Goal: Obtain resource: Download file/media

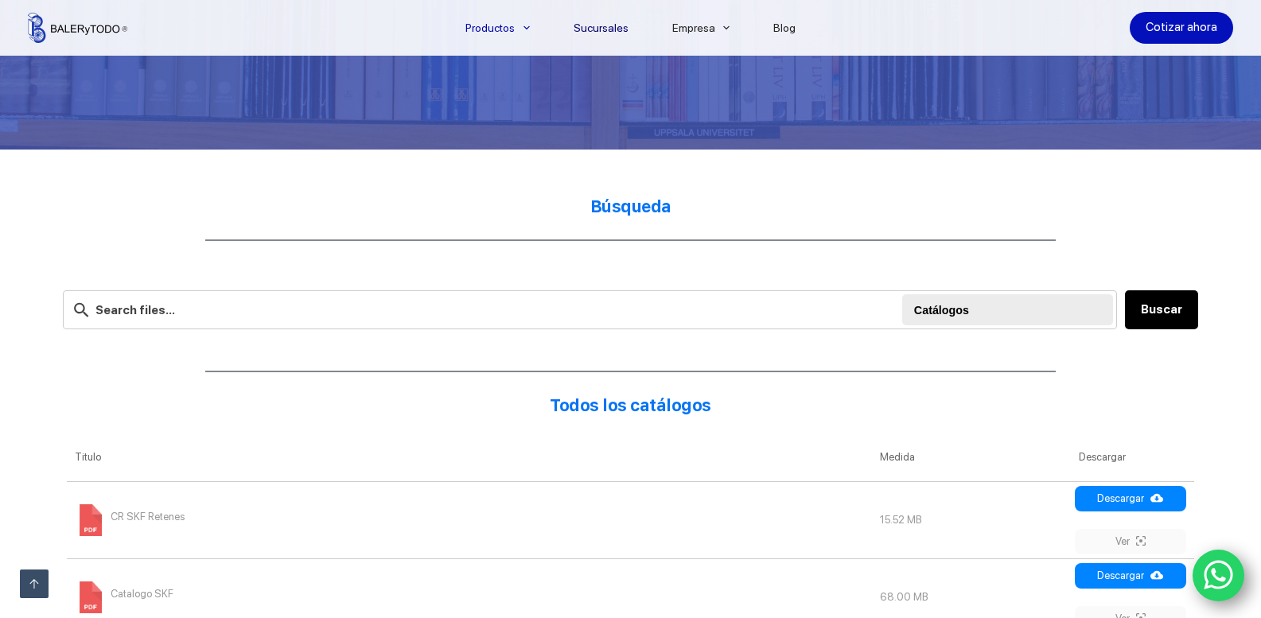
scroll to position [398, 0]
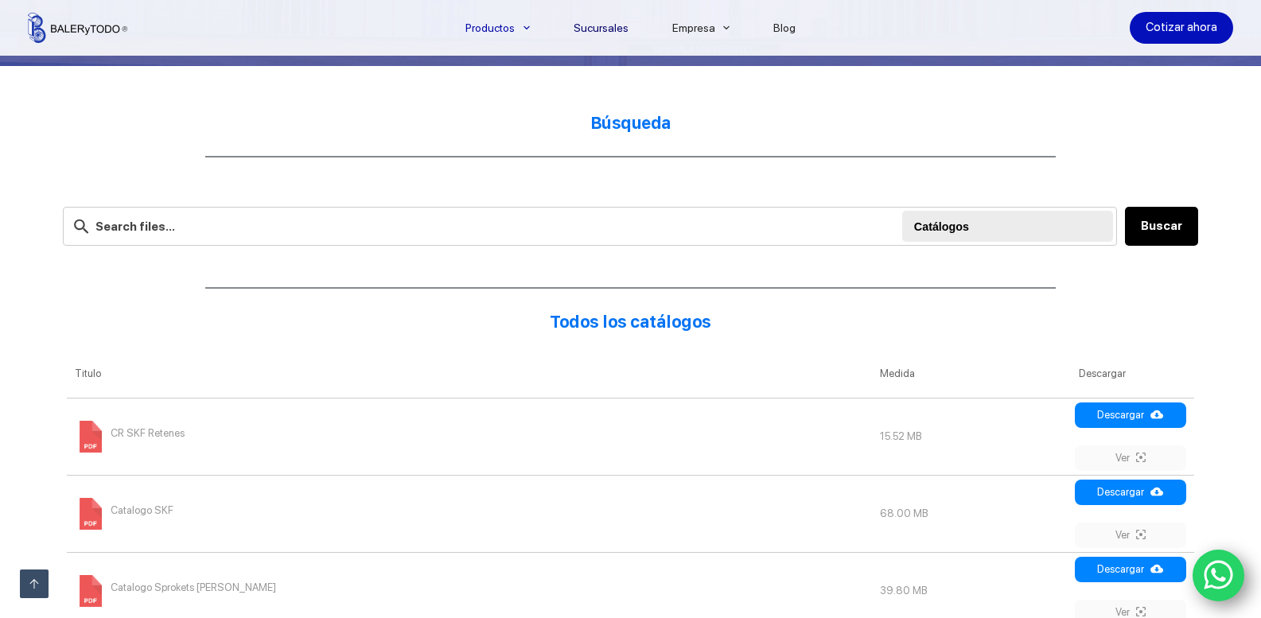
click at [612, 28] on link "Sucursales" at bounding box center [600, 28] width 99 height 0
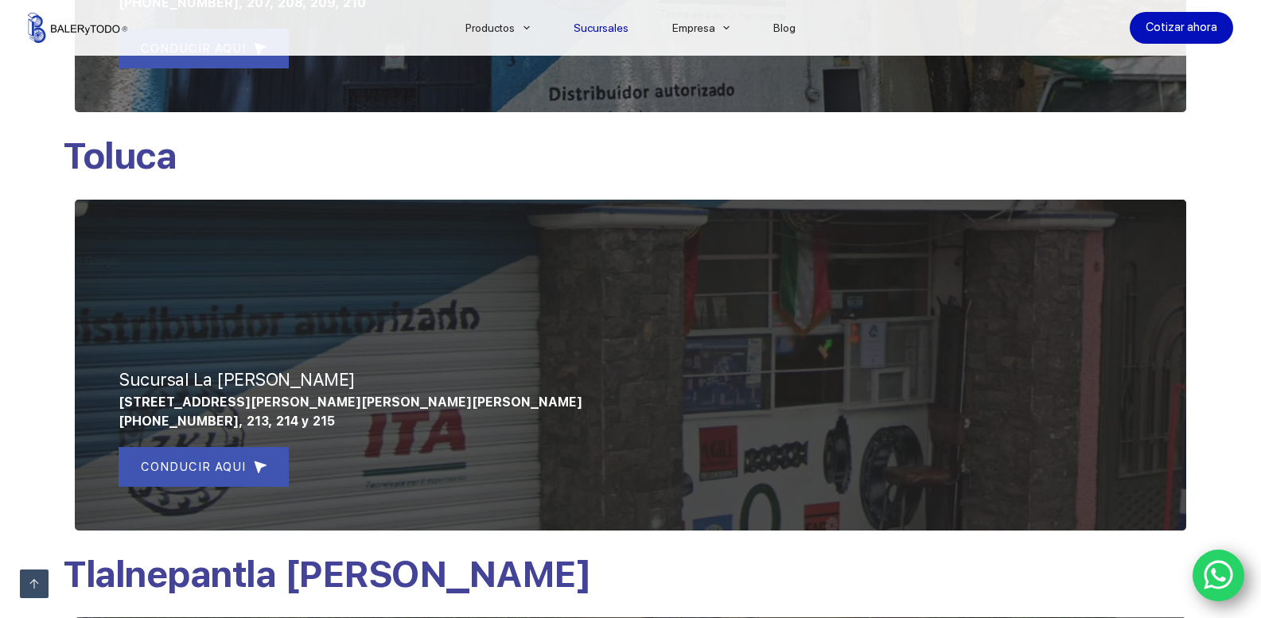
scroll to position [557, 0]
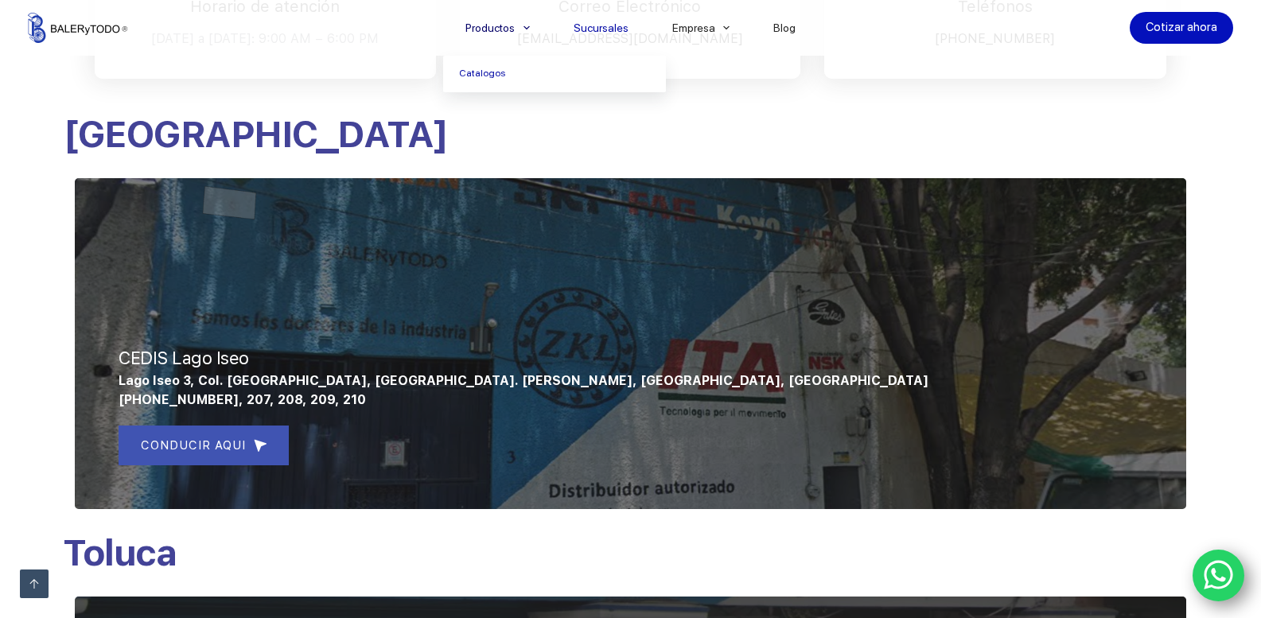
click at [530, 25] on icon "Menu Principal" at bounding box center [527, 28] width 6 height 6
click at [484, 76] on link "Catalogos" at bounding box center [554, 74] width 223 height 37
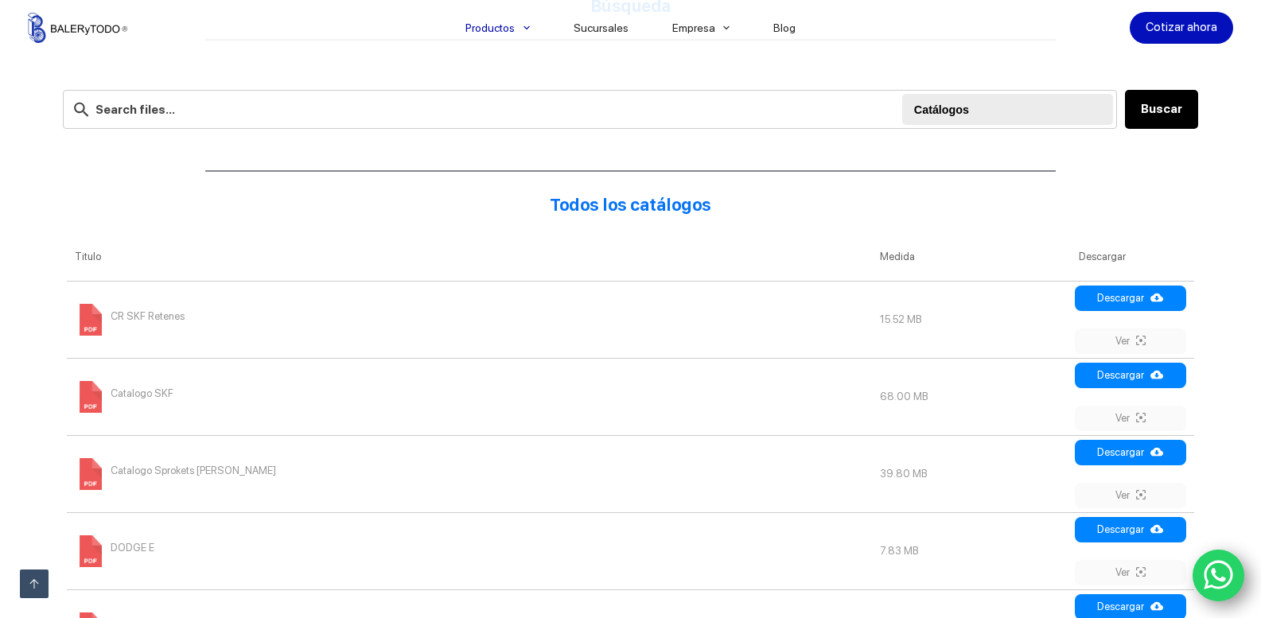
scroll to position [557, 0]
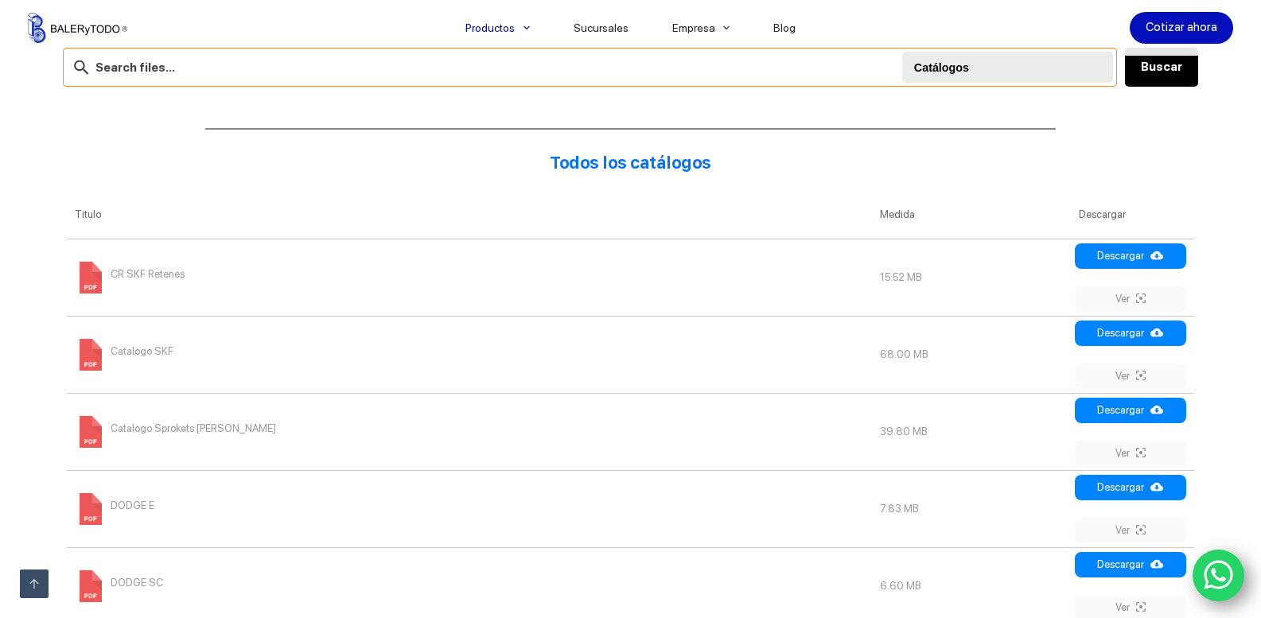
click at [187, 72] on input "text" at bounding box center [590, 67] width 1054 height 39
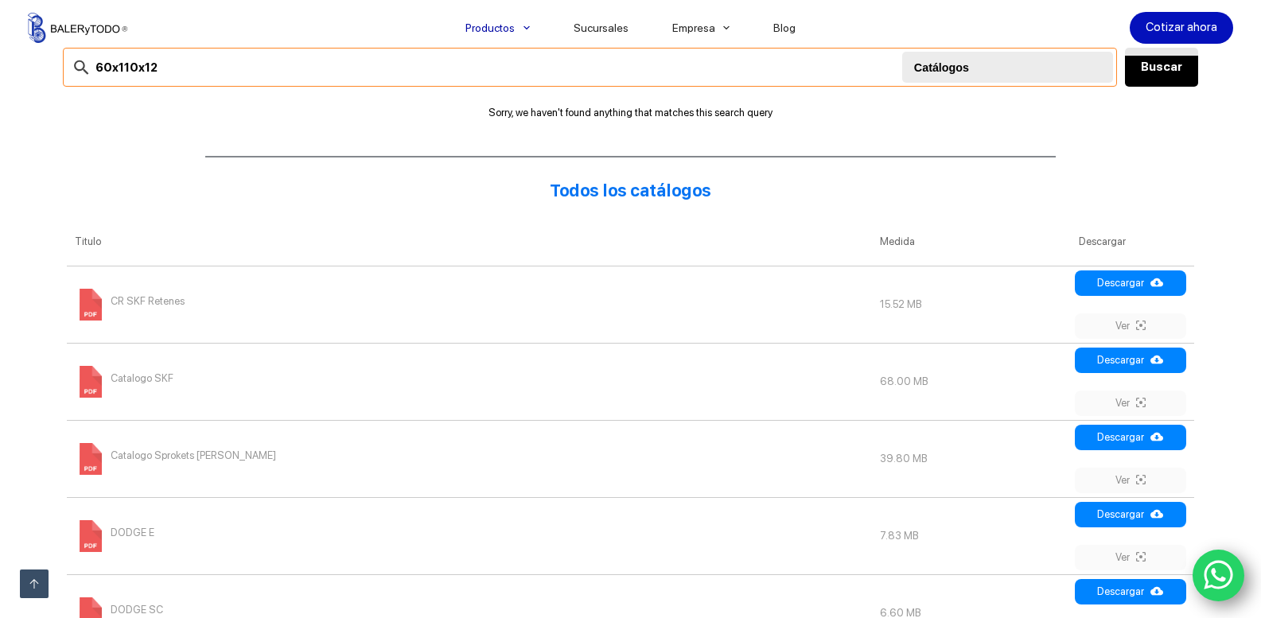
click at [177, 67] on input "60x110x12" at bounding box center [590, 67] width 1054 height 39
type input "60x110x"
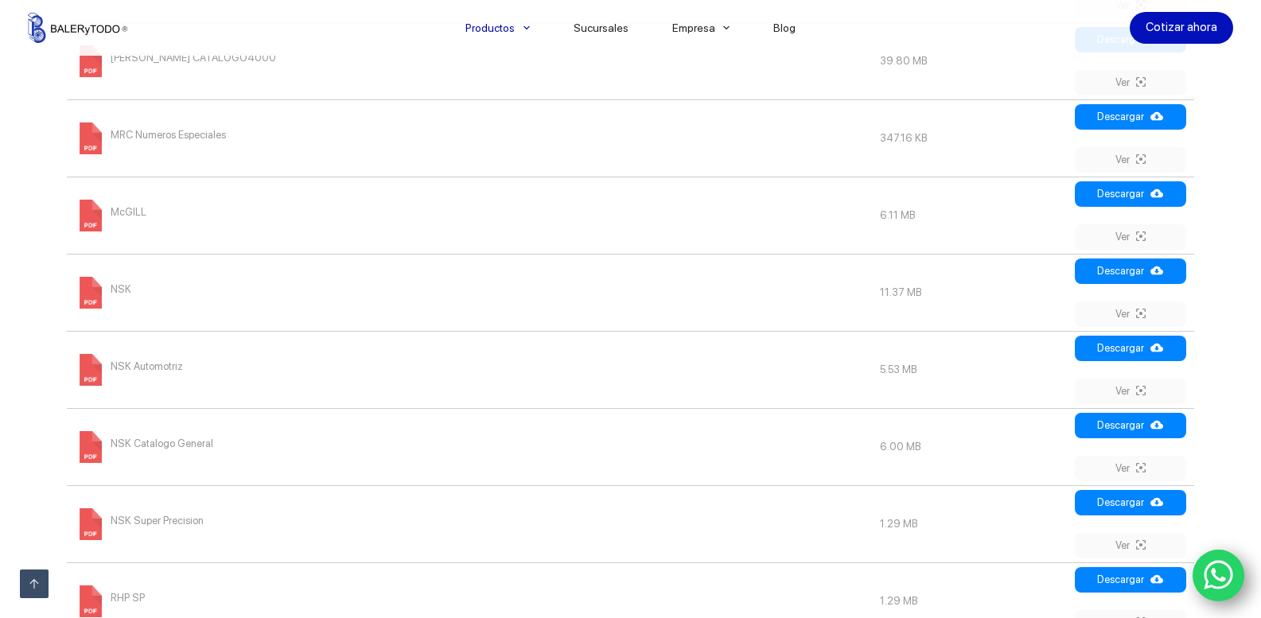
scroll to position [1750, 0]
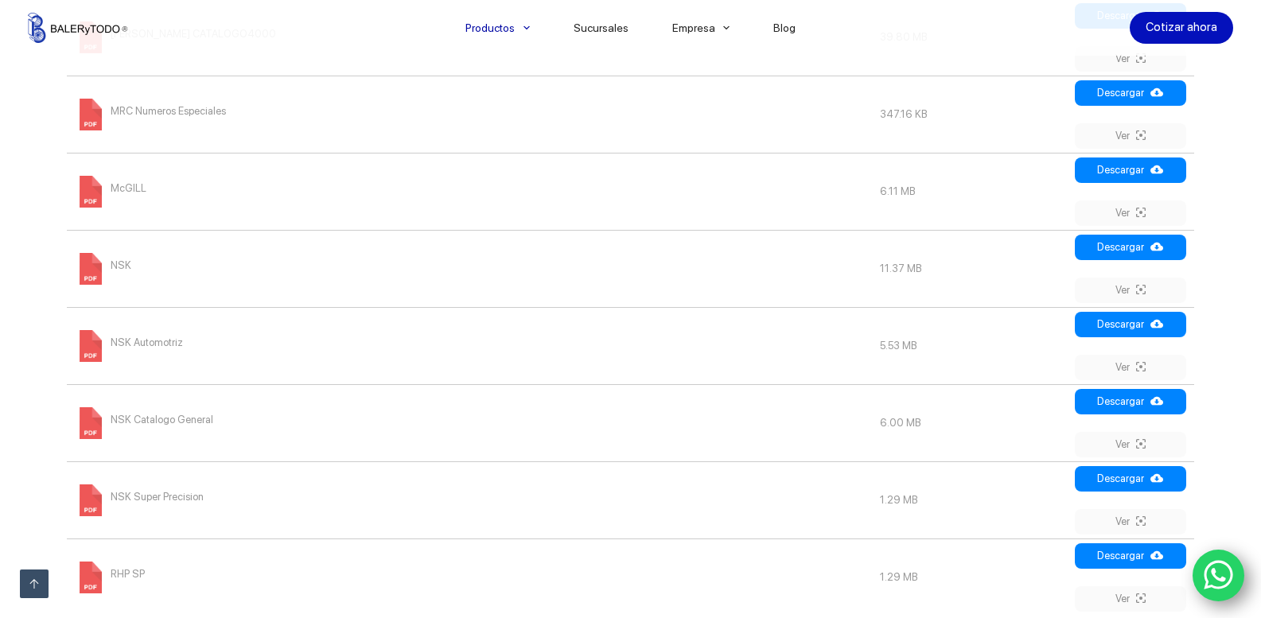
click at [103, 262] on td "NSK" at bounding box center [469, 268] width 804 height 77
click at [115, 263] on span "NSK" at bounding box center [121, 265] width 21 height 25
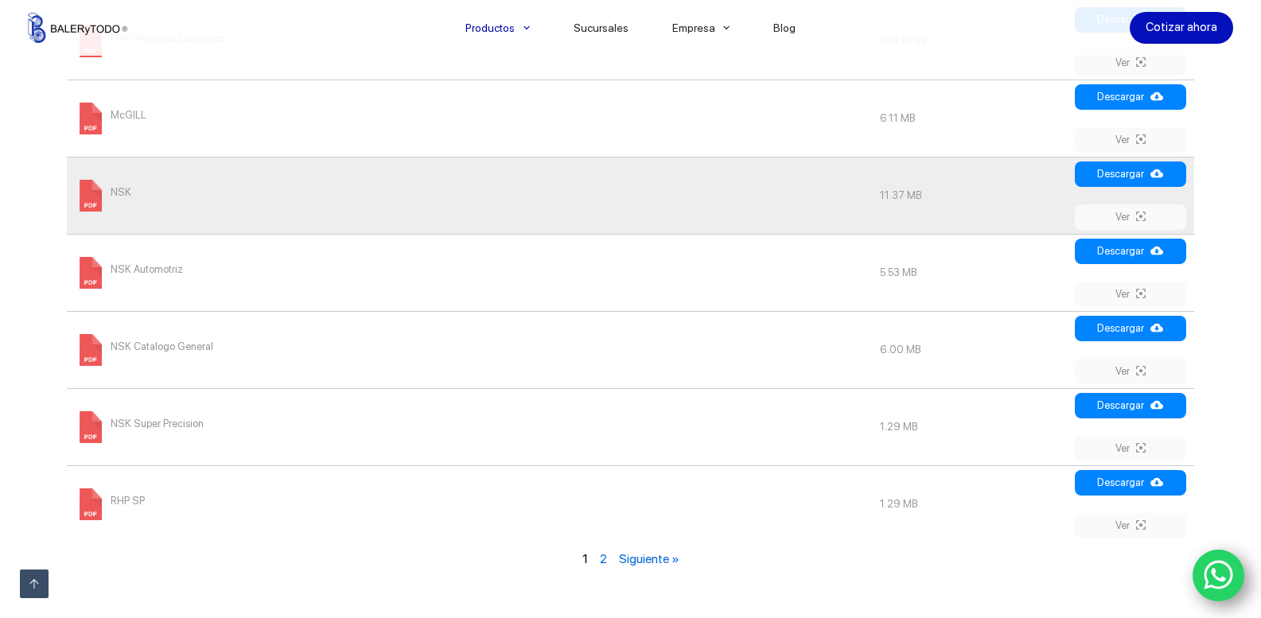
scroll to position [1910, 0]
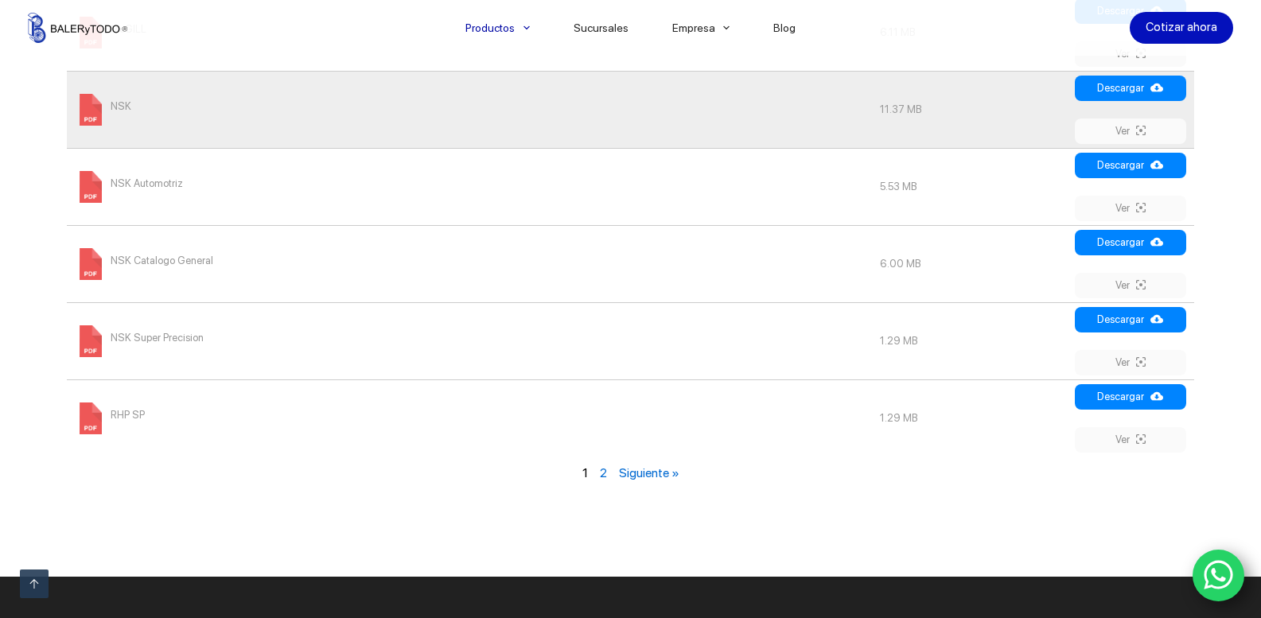
click at [633, 474] on link "Siguiente »" at bounding box center [649, 472] width 60 height 15
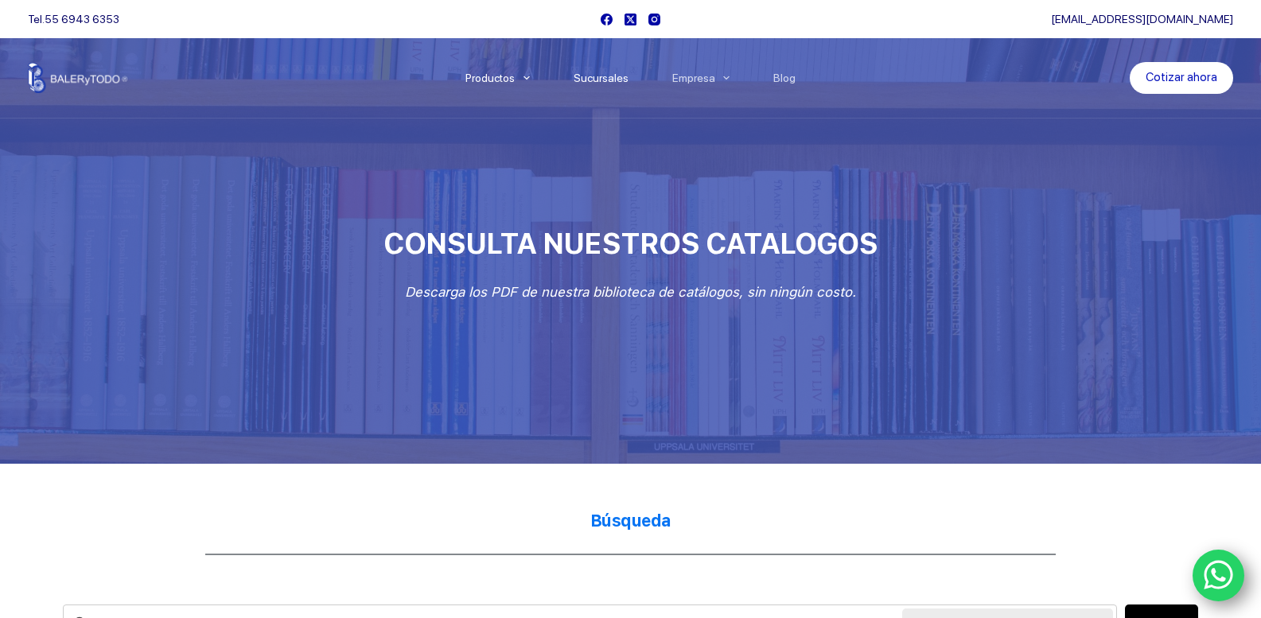
click at [610, 78] on link "Sucursales" at bounding box center [600, 78] width 99 height 0
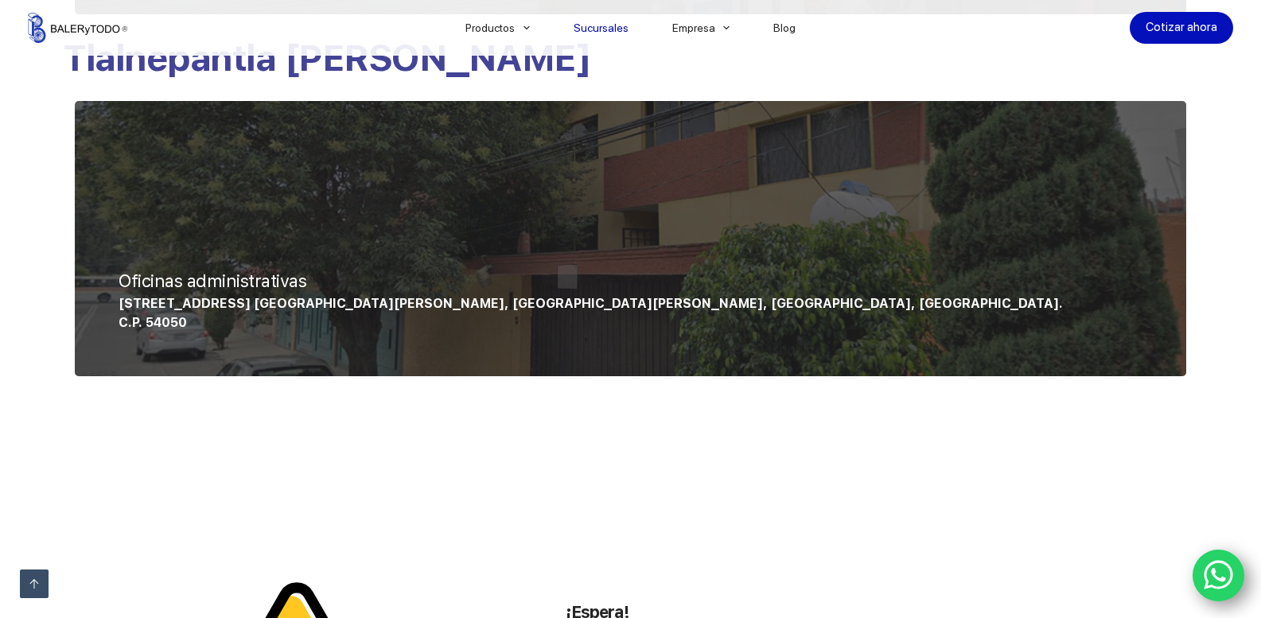
scroll to position [1466, 0]
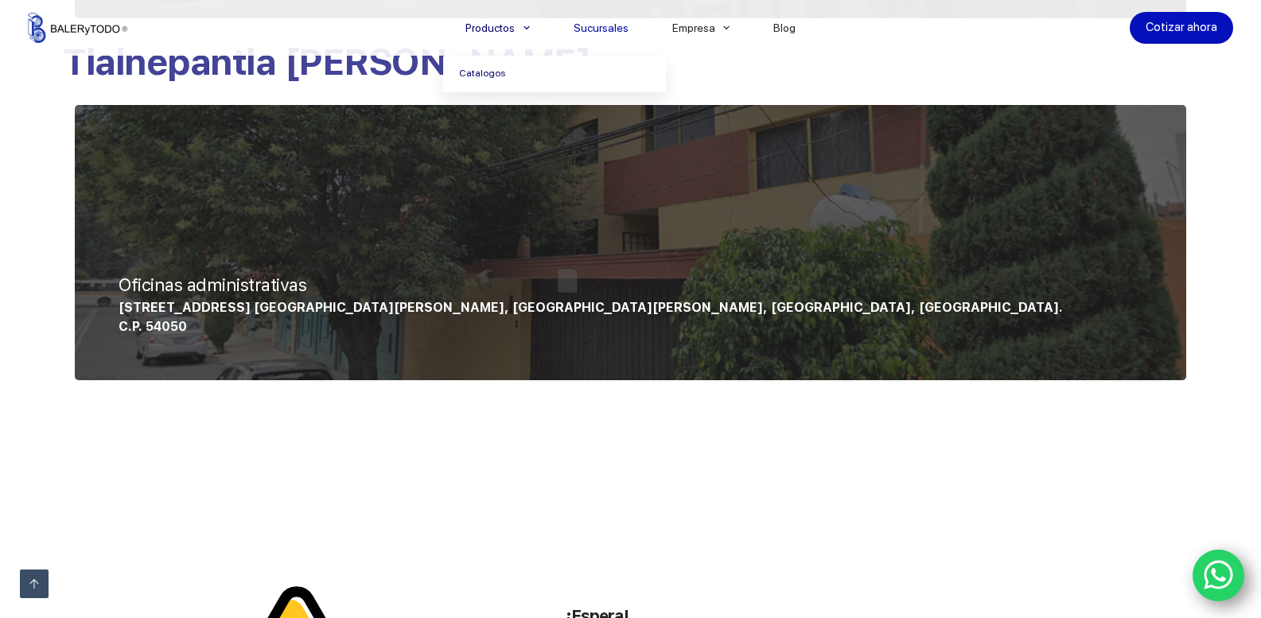
click at [476, 71] on link "Catalogos" at bounding box center [554, 74] width 223 height 37
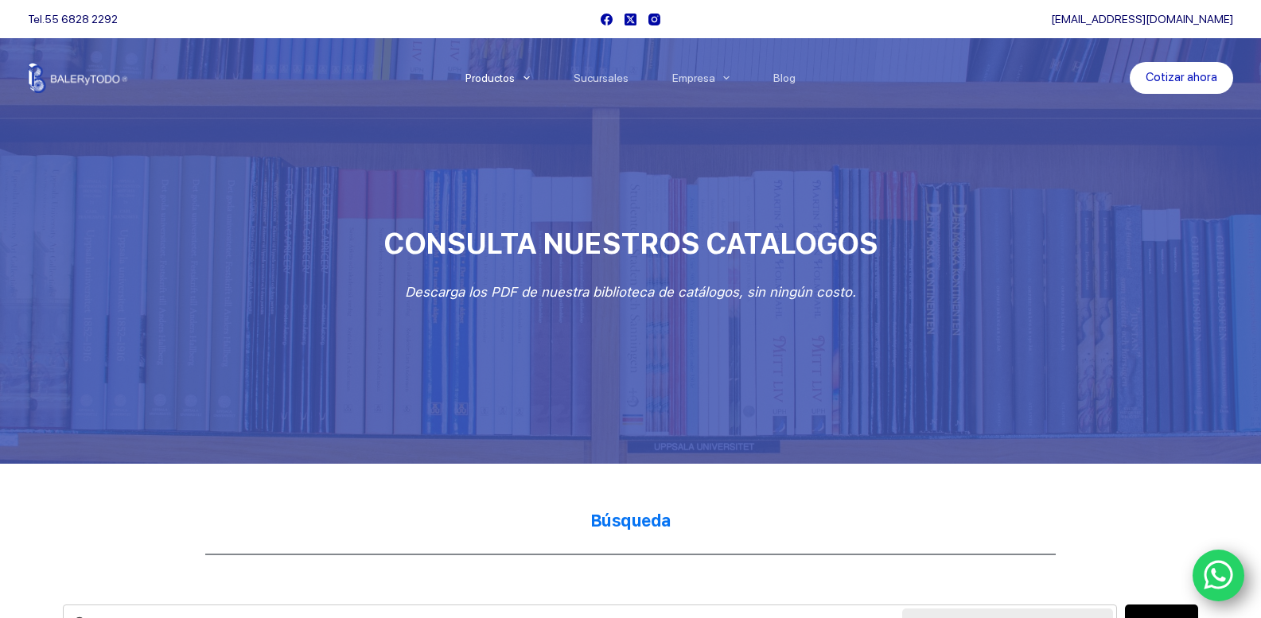
click at [1026, 255] on h1 "CONSULTA NUESTROS CATALOGOS" at bounding box center [630, 244] width 1135 height 40
click at [925, 21] on div "[EMAIL_ADDRESS][DOMAIN_NAME]" at bounding box center [950, 19] width 565 height 38
click at [146, 213] on div at bounding box center [630, 232] width 1261 height 464
